Goal: Information Seeking & Learning: Check status

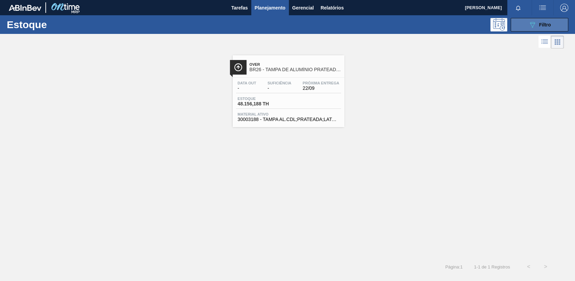
click at [537, 24] on div "089F7B8B-B2A5-4AFE-B5C0-19BA573D28AC Filtro" at bounding box center [539, 25] width 23 height 8
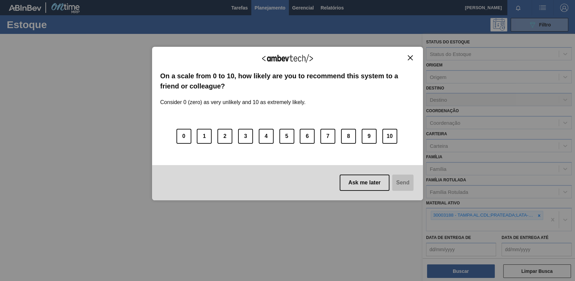
click at [413, 58] on button "Close" at bounding box center [409, 58] width 9 height 6
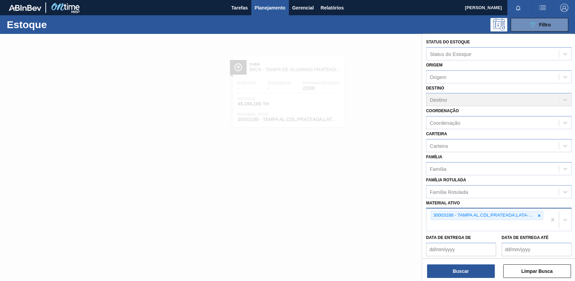
click at [541, 211] on div "30003188 - TAMPA AL.CDL;PRATEADA;LATA-AUTOMATICA;" at bounding box center [486, 214] width 112 height 9
paste ativo "30003393"
type ativo "30003393"
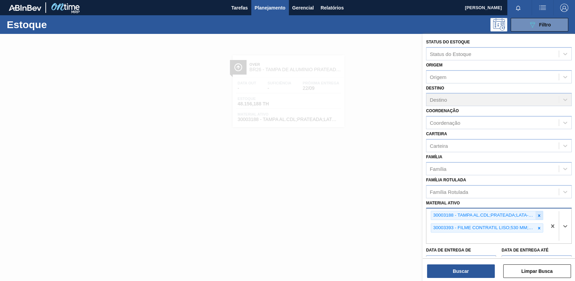
click at [539, 213] on icon at bounding box center [538, 215] width 5 height 5
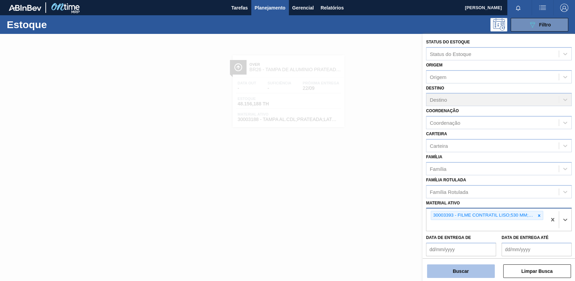
click at [454, 265] on button "Buscar" at bounding box center [461, 271] width 68 height 14
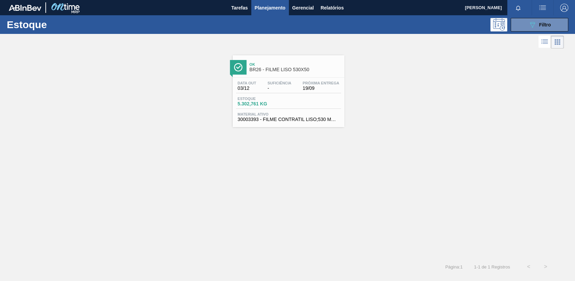
click at [283, 86] on span "-" at bounding box center [279, 88] width 24 height 5
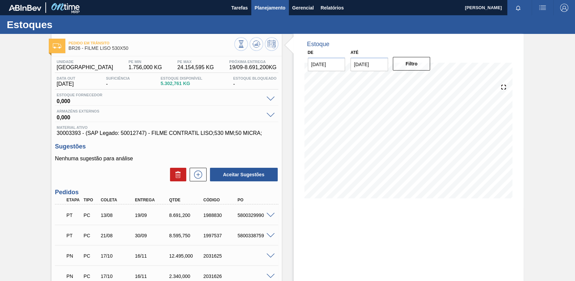
click at [271, 7] on span "Planejamento" at bounding box center [269, 8] width 31 height 8
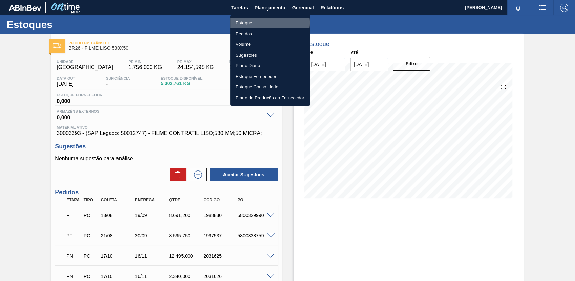
drag, startPoint x: 262, startPoint y: 23, endPoint x: 271, endPoint y: 27, distance: 9.4
click at [262, 22] on li "Estoque" at bounding box center [270, 23] width 80 height 11
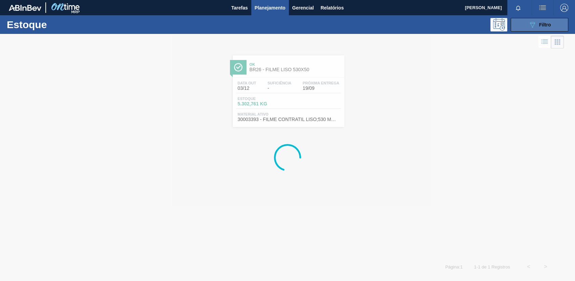
click at [539, 26] on span "Filtro" at bounding box center [545, 24] width 12 height 5
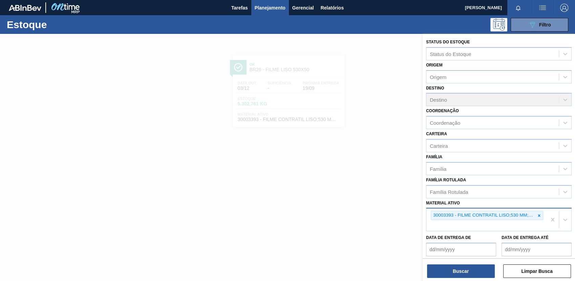
click at [535, 213] on div at bounding box center [538, 215] width 7 height 8
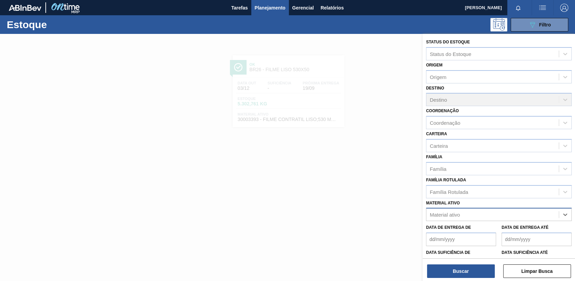
paste ativo "20005451"
type ativo "20005451"
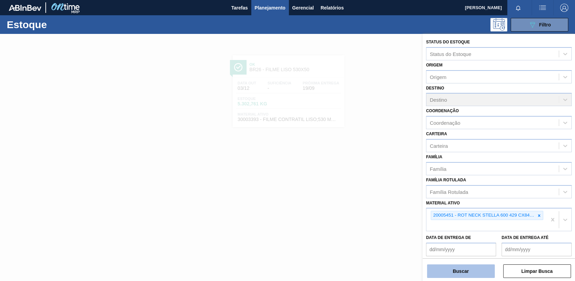
click at [447, 268] on button "Buscar" at bounding box center [461, 271] width 68 height 14
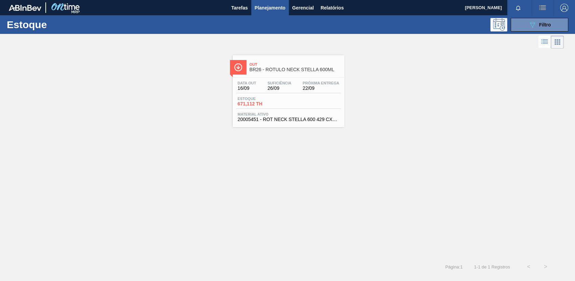
click at [292, 110] on div "Data out 16/09 Suficiência 26/09 Próxima Entrega 22/09 Estoque 671,112 TH Mater…" at bounding box center [288, 100] width 112 height 46
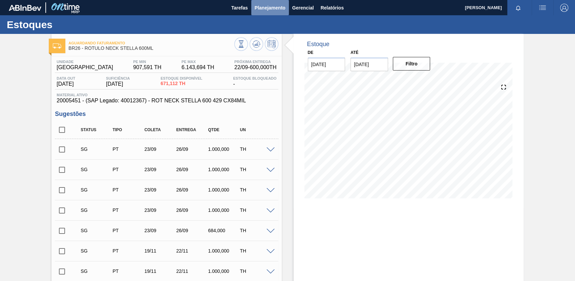
click at [273, 8] on span "Planejamento" at bounding box center [269, 8] width 31 height 8
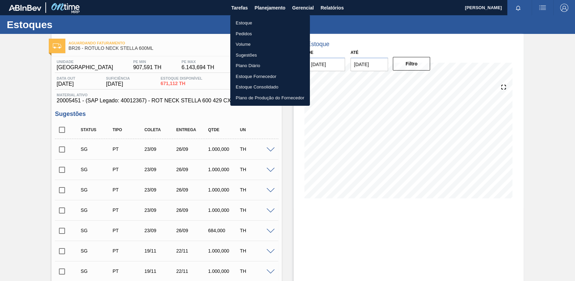
click at [277, 15] on ul "Estoque Pedidos Volume Sugestões Plano Diário Estoque Fornecedor Estoque Consol…" at bounding box center [270, 60] width 80 height 91
drag, startPoint x: 279, startPoint y: 19, endPoint x: 333, endPoint y: 12, distance: 54.5
click at [280, 19] on li "Estoque" at bounding box center [270, 23] width 80 height 11
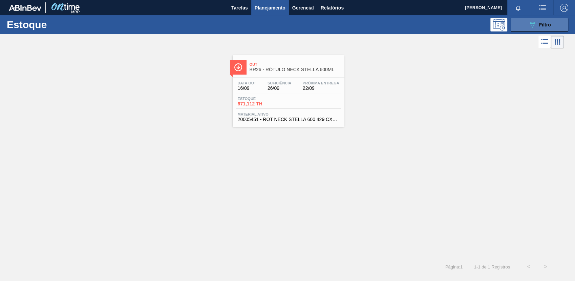
click at [534, 27] on icon "089F7B8B-B2A5-4AFE-B5C0-19BA573D28AC" at bounding box center [532, 25] width 8 height 8
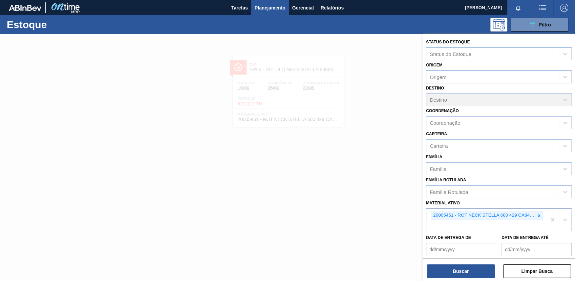
drag, startPoint x: 538, startPoint y: 213, endPoint x: 541, endPoint y: 215, distance: 3.8
click at [540, 215] on div at bounding box center [538, 215] width 7 height 8
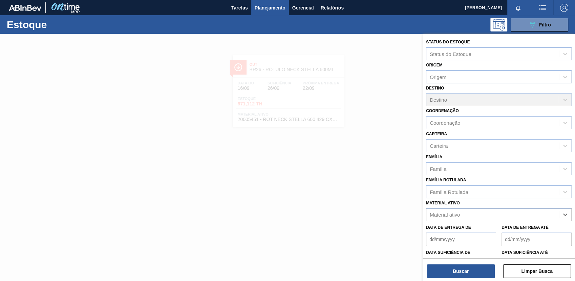
paste ativo "30007403"
type ativo "30007403"
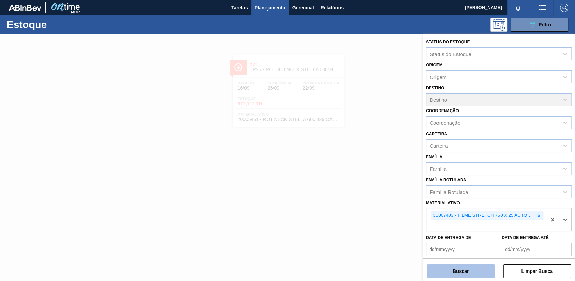
click at [439, 269] on button "Buscar" at bounding box center [461, 271] width 68 height 14
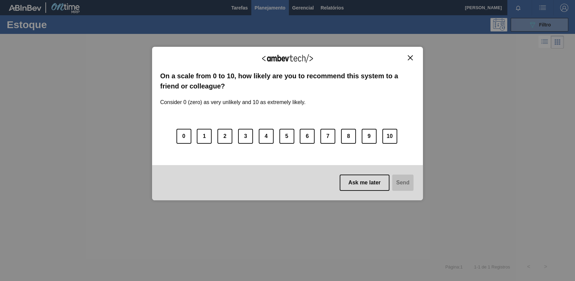
click at [410, 58] on img "Close" at bounding box center [409, 57] width 5 height 5
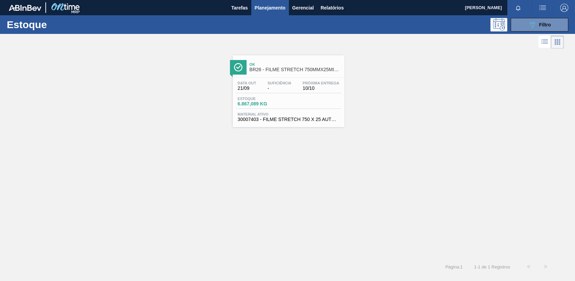
click at [537, 15] on button "button" at bounding box center [542, 7] width 22 height 15
click at [533, 23] on li "Upload de Volumes" at bounding box center [540, 24] width 59 height 12
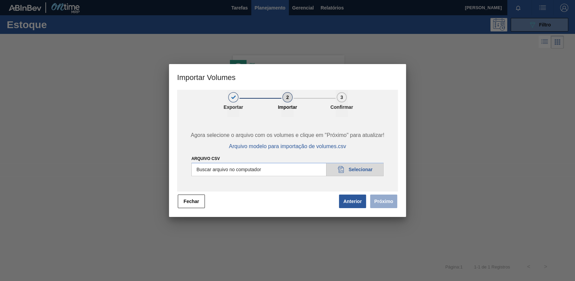
drag, startPoint x: 194, startPoint y: 202, endPoint x: 208, endPoint y: 199, distance: 14.5
click at [194, 202] on button "Fechar" at bounding box center [191, 201] width 27 height 14
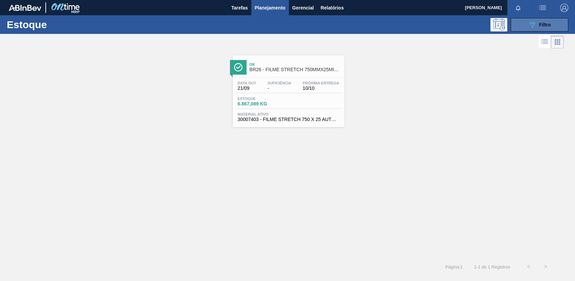
click at [526, 26] on button "089F7B8B-B2A5-4AFE-B5C0-19BA573D28AC Filtro" at bounding box center [539, 25] width 58 height 14
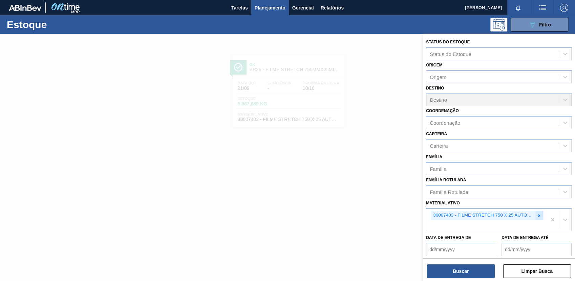
click at [536, 213] on icon at bounding box center [538, 215] width 5 height 5
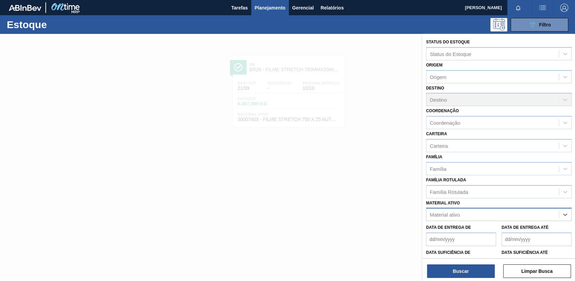
paste ativo "30012583"
type ativo "30012583"
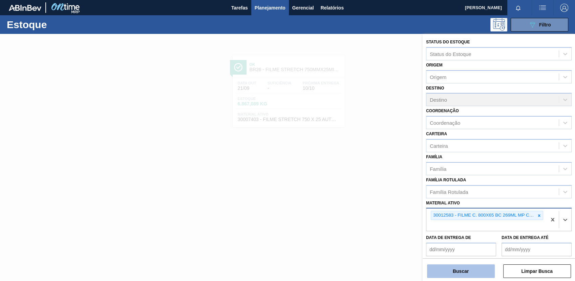
click at [448, 272] on button "Buscar" at bounding box center [461, 271] width 68 height 14
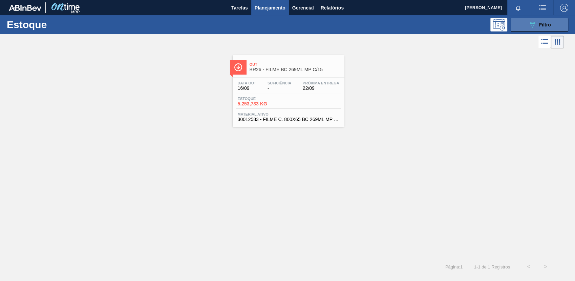
click at [541, 26] on span "Filtro" at bounding box center [545, 24] width 12 height 5
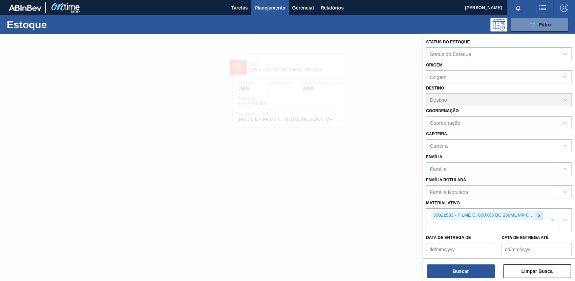
click at [539, 213] on icon at bounding box center [538, 215] width 5 height 5
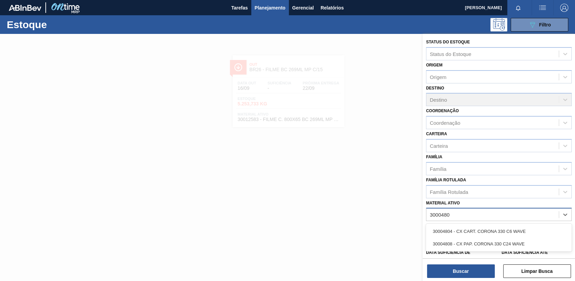
type ativo "30004808"
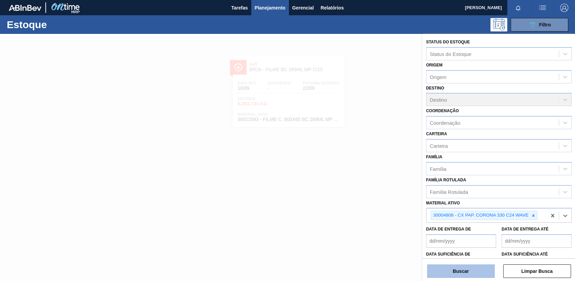
click at [464, 276] on button "Buscar" at bounding box center [461, 271] width 68 height 14
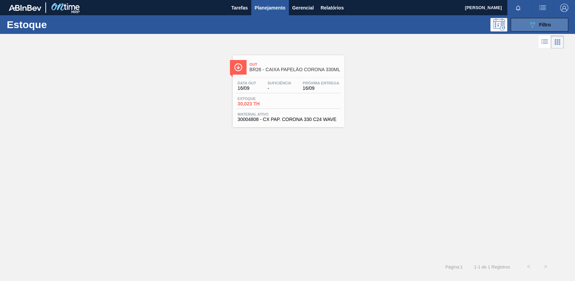
click at [543, 19] on button "089F7B8B-B2A5-4AFE-B5C0-19BA573D28AC Filtro" at bounding box center [539, 25] width 58 height 14
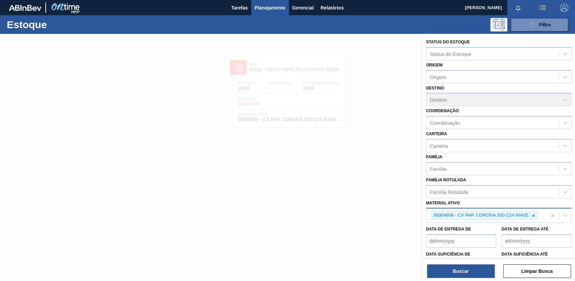
click at [535, 214] on div at bounding box center [532, 215] width 7 height 8
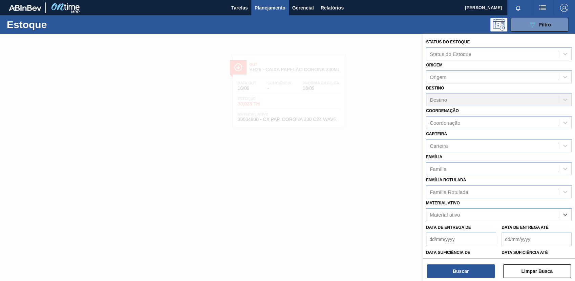
paste ativo "30012841"
type ativo "30012841"
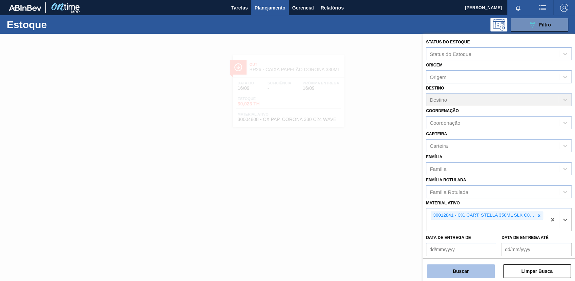
click at [463, 275] on button "Buscar" at bounding box center [461, 271] width 68 height 14
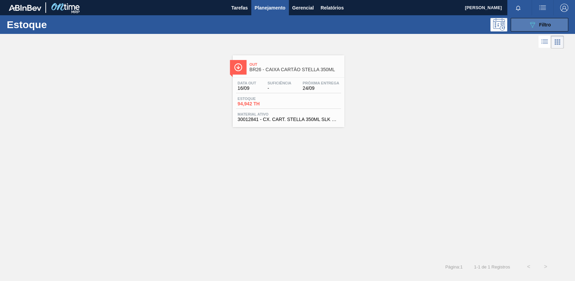
click at [532, 18] on button "089F7B8B-B2A5-4AFE-B5C0-19BA573D28AC Filtro" at bounding box center [539, 25] width 58 height 14
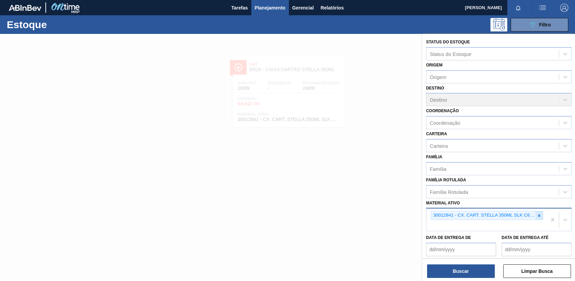
click at [537, 211] on div at bounding box center [538, 215] width 7 height 8
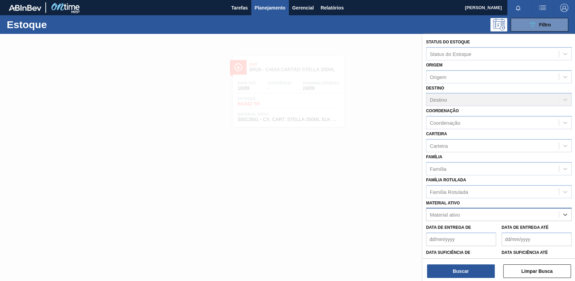
paste ativo "30029328"
type ativo "30029328"
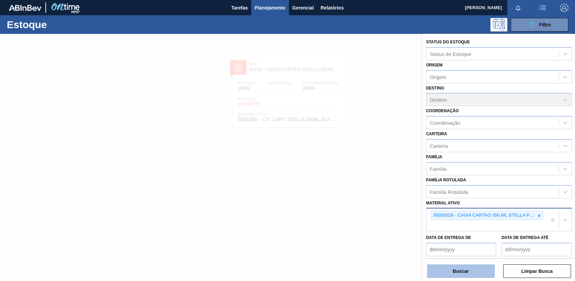
click at [450, 272] on button "Buscar" at bounding box center [461, 271] width 68 height 14
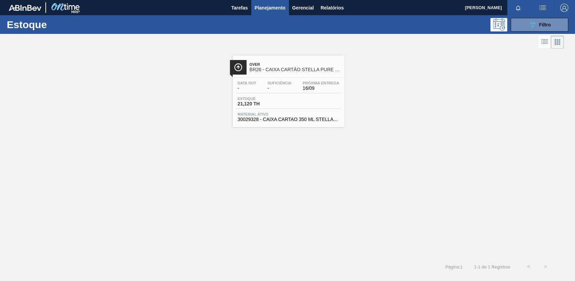
click at [326, 115] on span "Material ativo" at bounding box center [289, 114] width 102 height 4
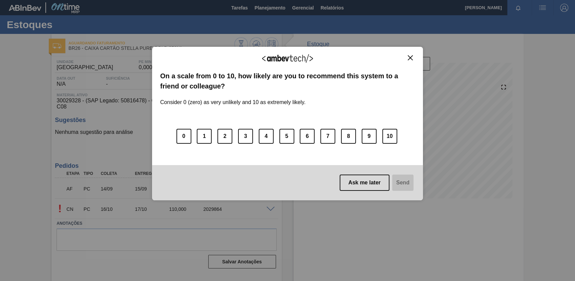
drag, startPoint x: 409, startPoint y: 53, endPoint x: 298, endPoint y: 32, distance: 112.6
click at [409, 53] on div "We appreciate your feedback! On a scale from 0 to 10, how likely are you to rec…" at bounding box center [287, 124] width 271 height 154
drag, startPoint x: 400, startPoint y: 52, endPoint x: 407, endPoint y: 58, distance: 8.9
click at [403, 55] on div "We appreciate your feedback! On a scale from 0 to 10, how likely are you to rec…" at bounding box center [287, 124] width 271 height 154
click at [409, 60] on button "Close" at bounding box center [409, 58] width 9 height 6
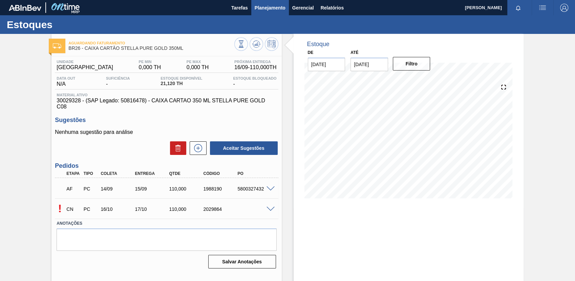
click at [279, 13] on button "Planejamento" at bounding box center [270, 7] width 38 height 15
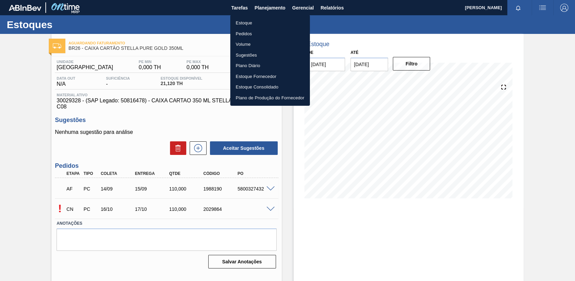
click at [273, 24] on li "Estoque" at bounding box center [270, 23] width 80 height 11
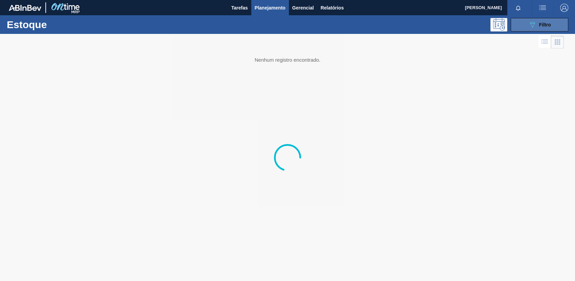
click at [555, 27] on button "089F7B8B-B2A5-4AFE-B5C0-19BA573D28AC Filtro" at bounding box center [539, 25] width 58 height 14
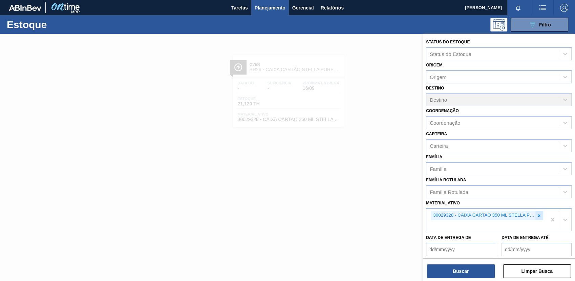
click at [536, 215] on icon at bounding box center [538, 215] width 5 height 5
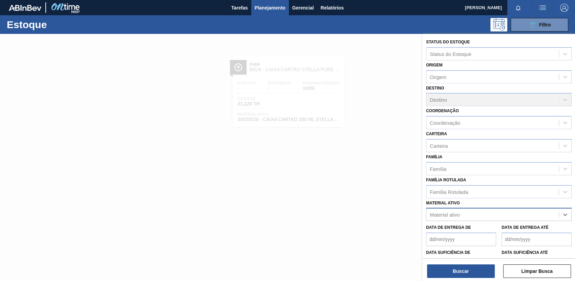
paste ativo "20008538"
type ativo "20008538"
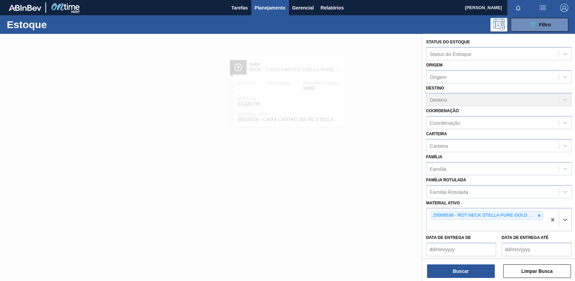
click at [467, 278] on div "Status do Estoque Status do Estoque Origem Origem Destino Destino Coordenação C…" at bounding box center [498, 158] width 152 height 248
click at [466, 277] on button "Buscar" at bounding box center [461, 271] width 68 height 14
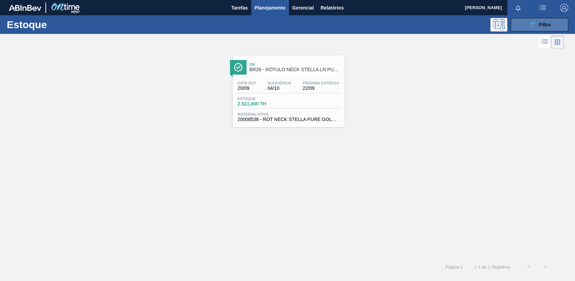
click at [515, 23] on button "089F7B8B-B2A5-4AFE-B5C0-19BA573D28AC Filtro" at bounding box center [539, 25] width 58 height 14
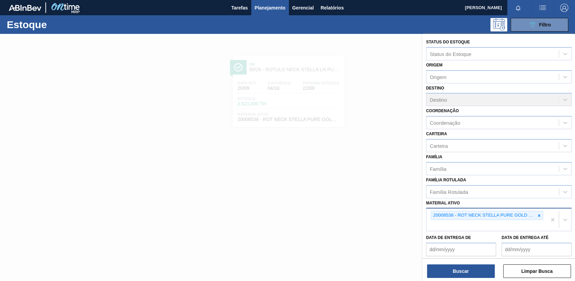
click at [539, 217] on div at bounding box center [538, 215] width 7 height 8
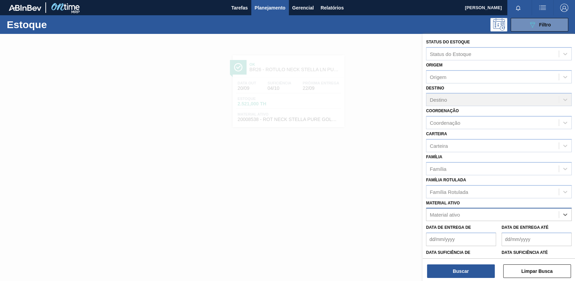
paste ativo "30030031"
type ativo "30030031"
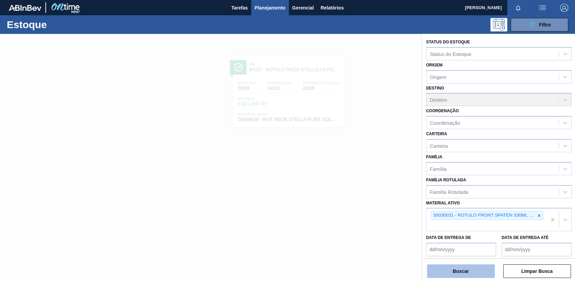
click at [435, 270] on button "Buscar" at bounding box center [461, 271] width 68 height 14
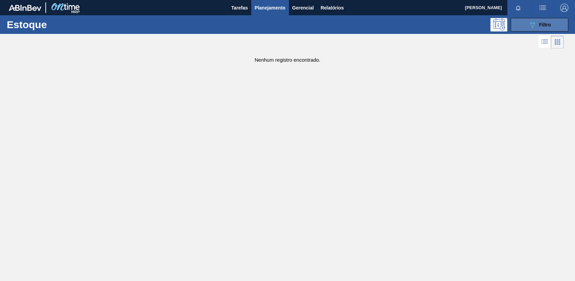
click at [548, 28] on button "089F7B8B-B2A5-4AFE-B5C0-19BA573D28AC Filtro" at bounding box center [539, 25] width 58 height 14
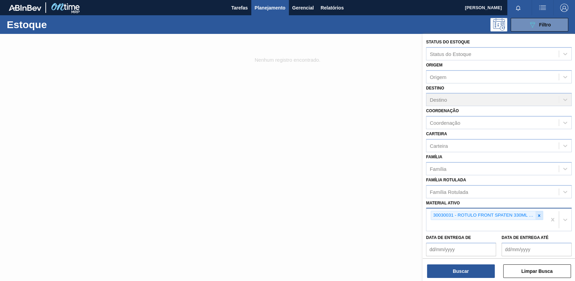
click at [536, 215] on icon at bounding box center [538, 215] width 5 height 5
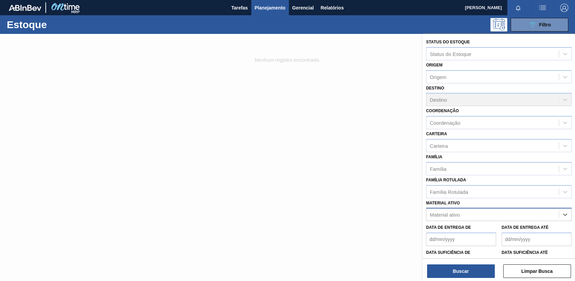
paste ativo "30003359"
type ativo "30003359"
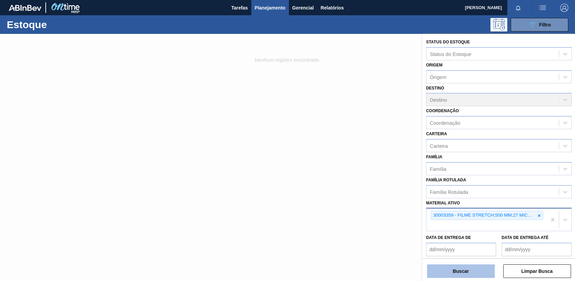
click at [466, 275] on button "Buscar" at bounding box center [461, 271] width 68 height 14
